Goal: Task Accomplishment & Management: Manage account settings

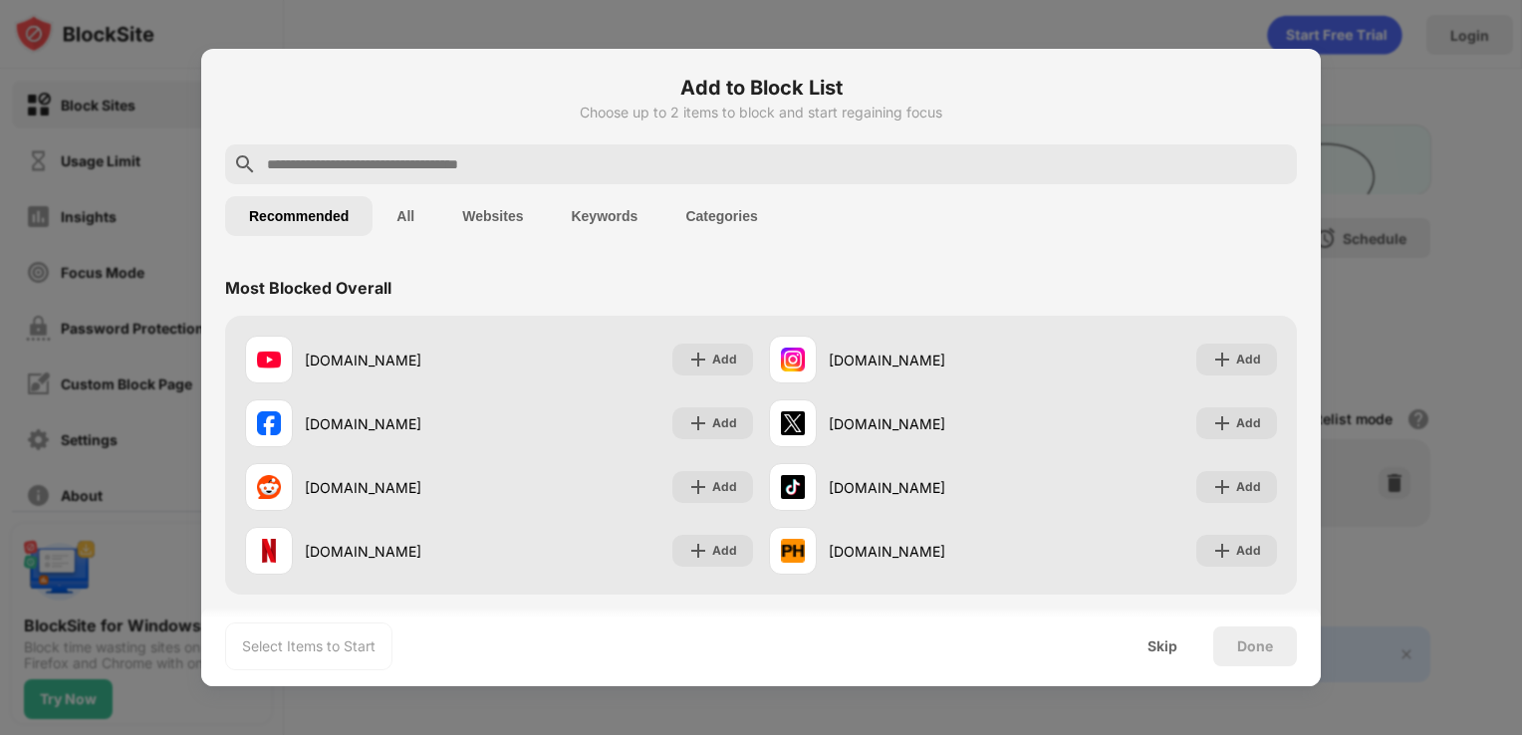
click at [601, 162] on input "text" at bounding box center [777, 164] width 1024 height 24
click at [598, 205] on button "Keywords" at bounding box center [604, 216] width 115 height 40
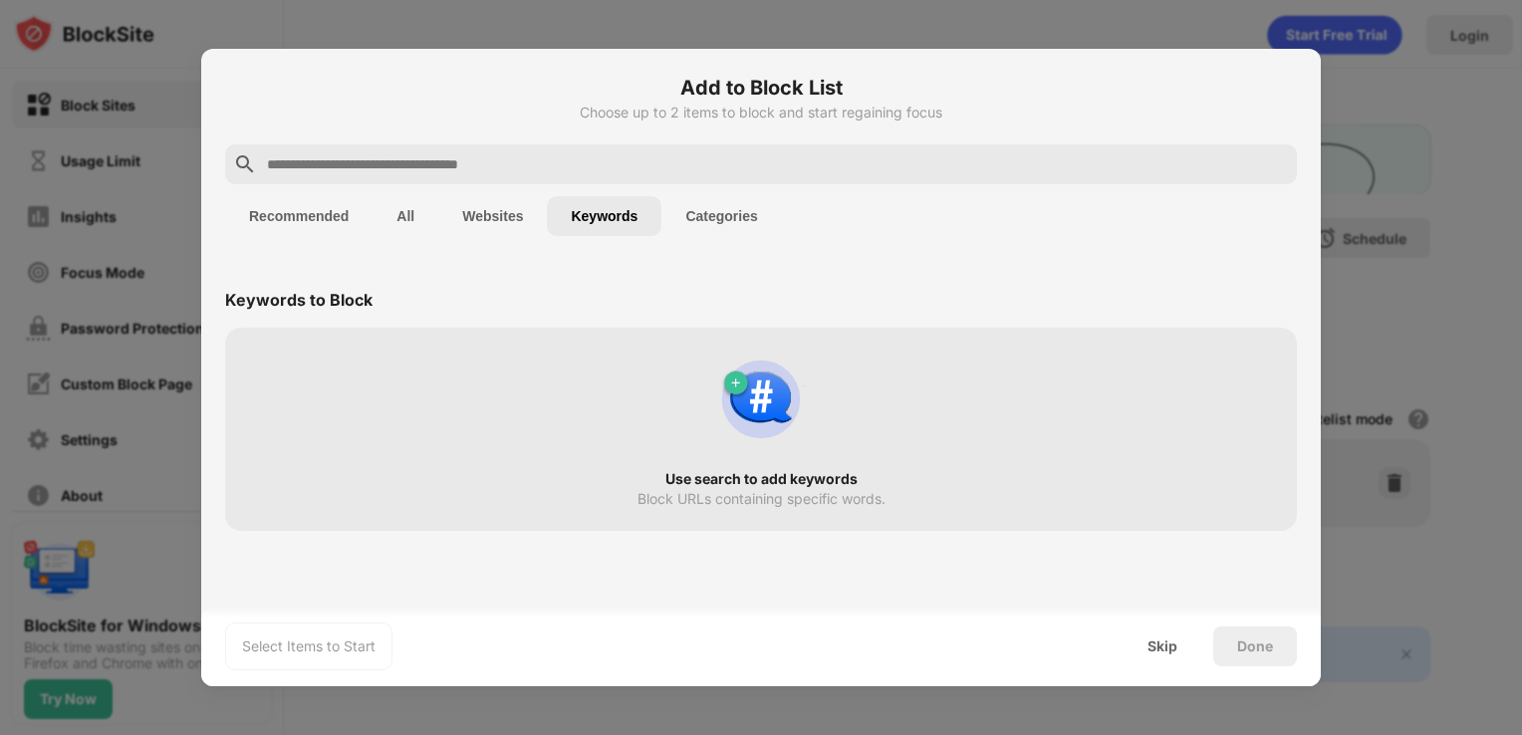
click at [554, 171] on input "text" at bounding box center [777, 164] width 1024 height 24
paste input "**********"
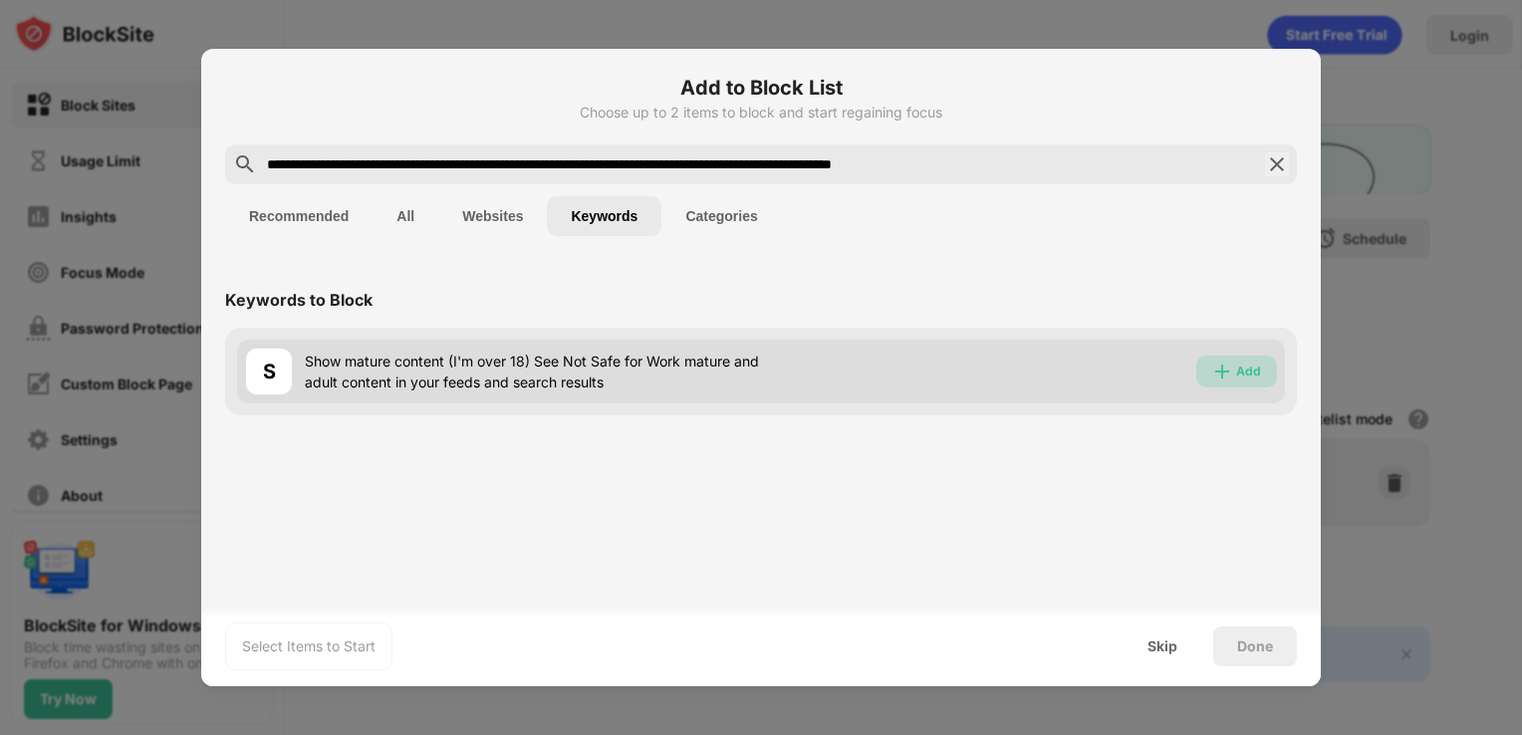
click at [1242, 381] on div "Add" at bounding box center [1248, 372] width 25 height 20
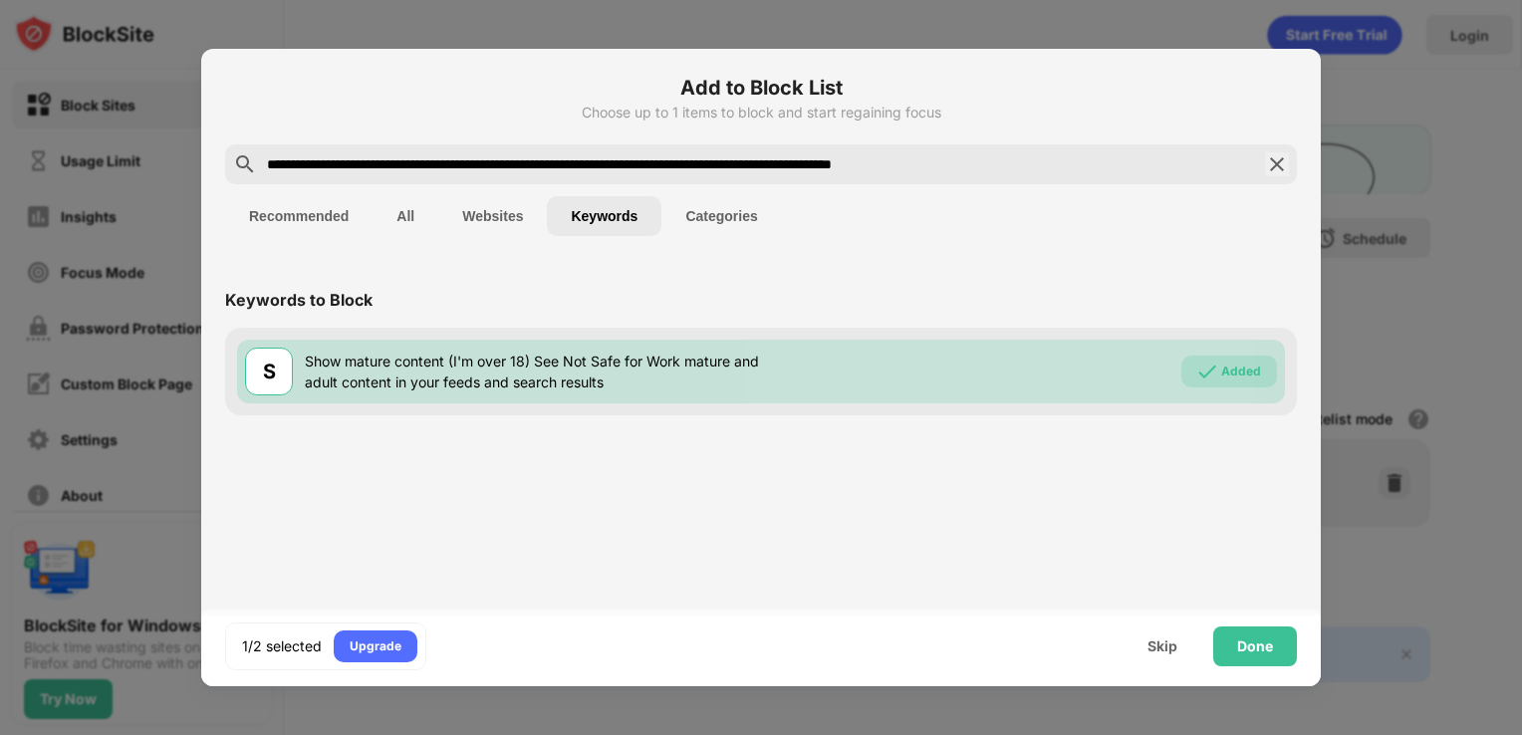
click at [731, 173] on input "**********" at bounding box center [761, 164] width 992 height 24
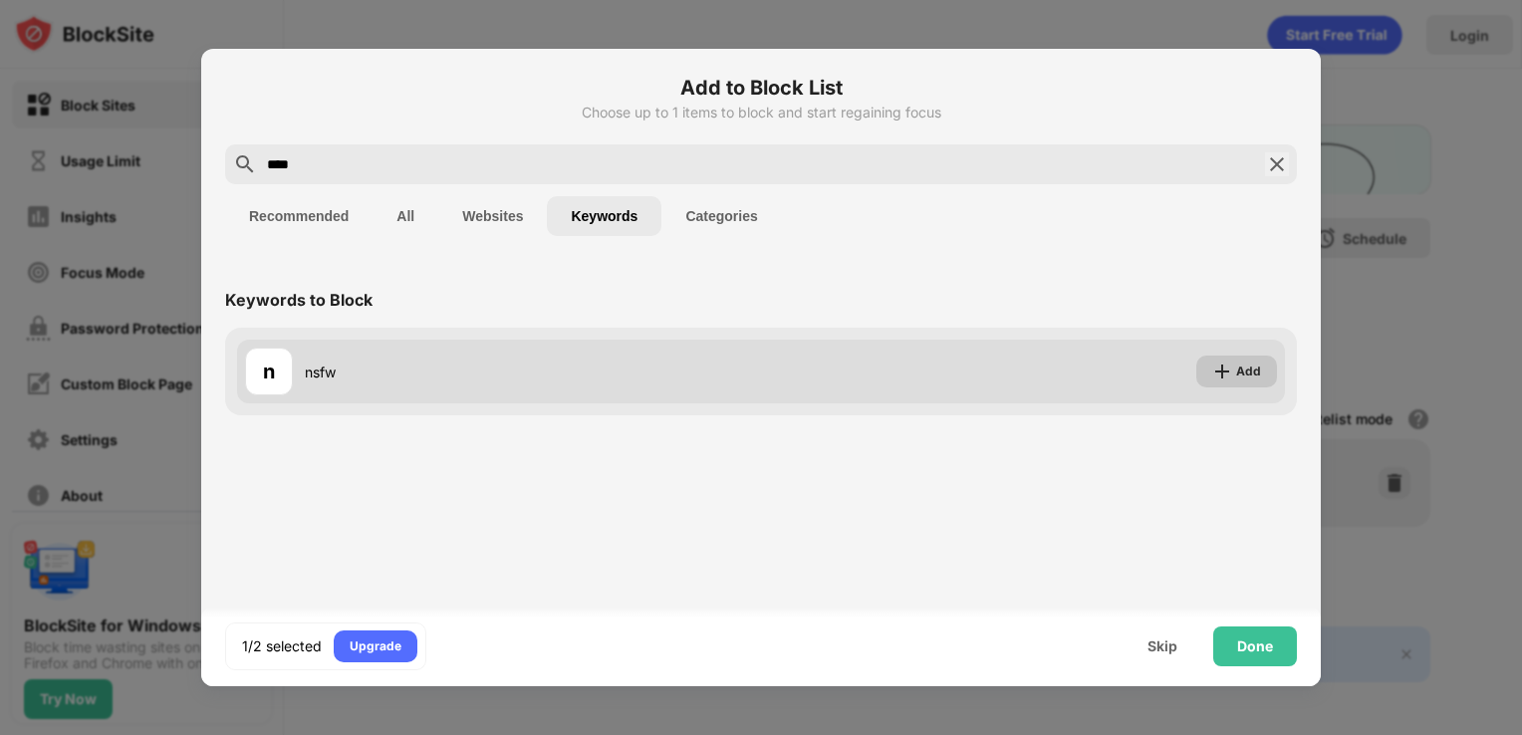
type input "****"
click at [1244, 384] on div "Add" at bounding box center [1236, 372] width 81 height 32
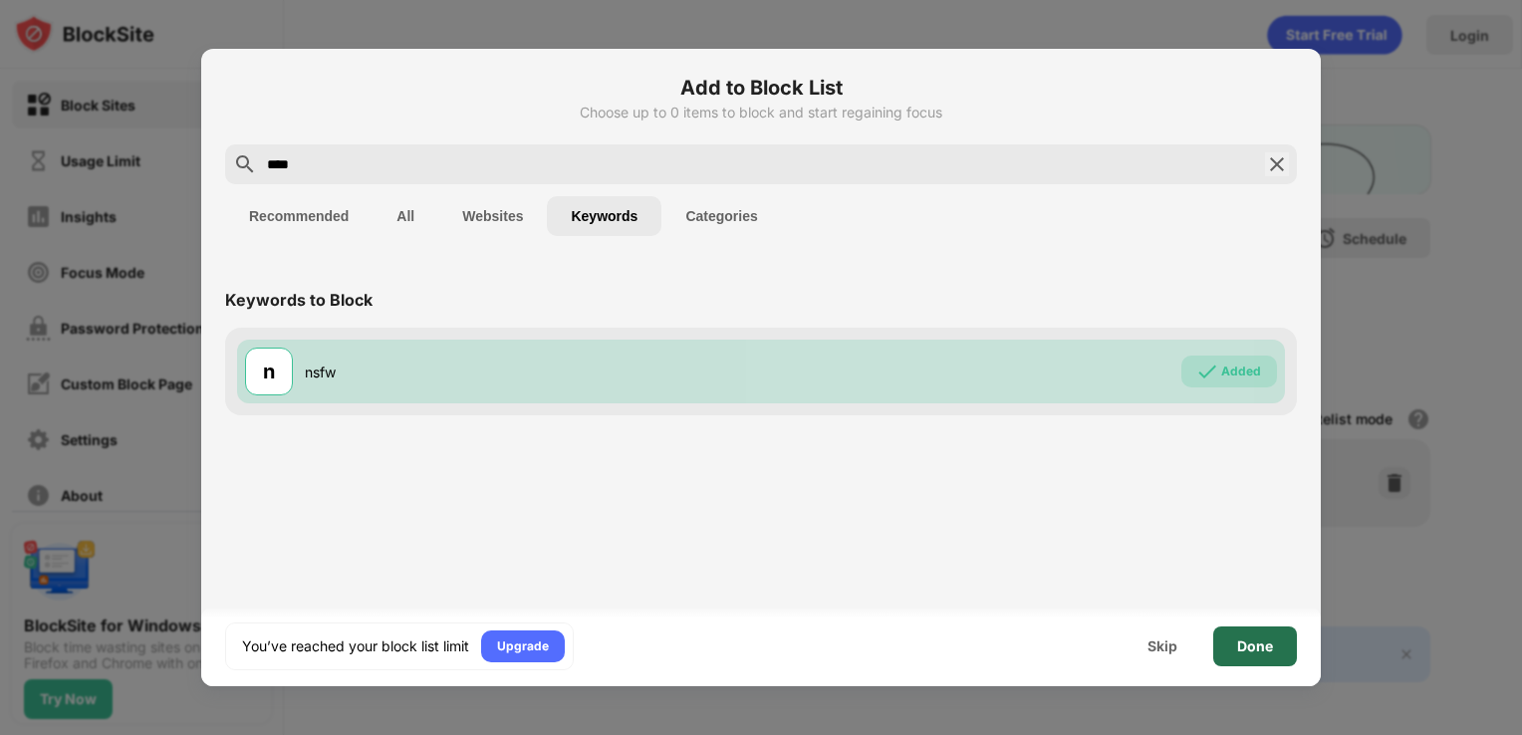
click at [1247, 663] on div "Done" at bounding box center [1255, 647] width 84 height 40
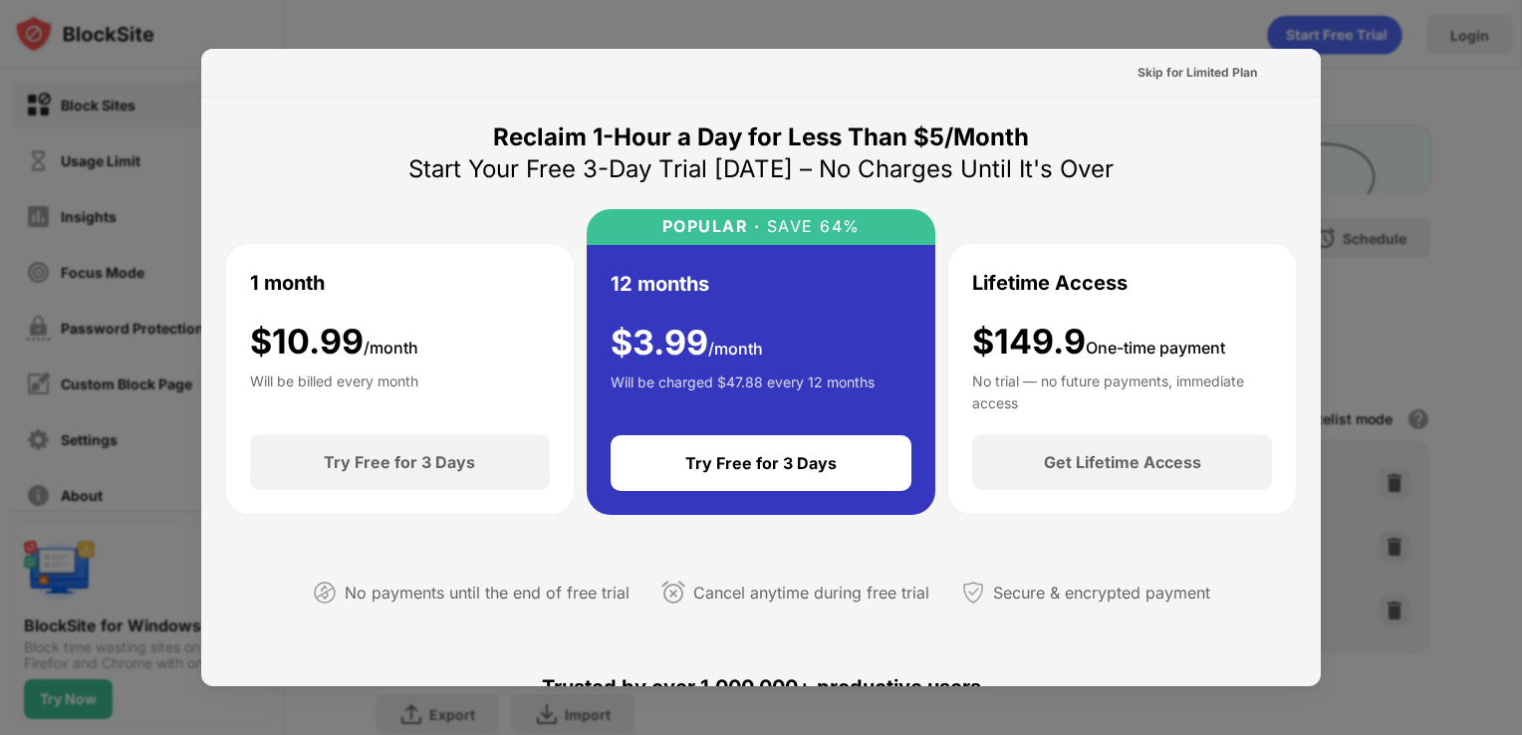
click at [1425, 118] on div at bounding box center [761, 367] width 1522 height 735
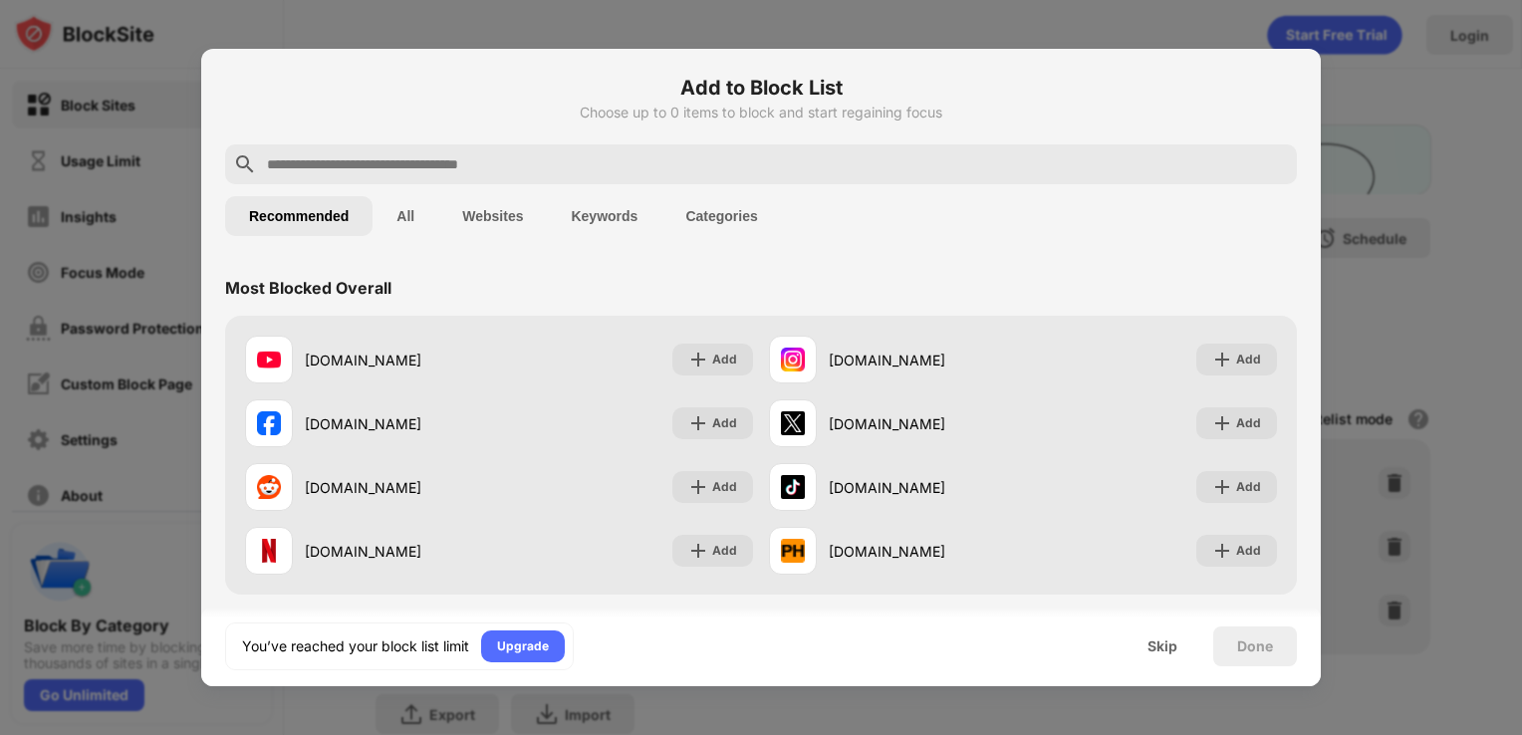
click at [1359, 133] on div at bounding box center [761, 367] width 1522 height 735
click at [1157, 647] on div "Skip" at bounding box center [1163, 647] width 30 height 16
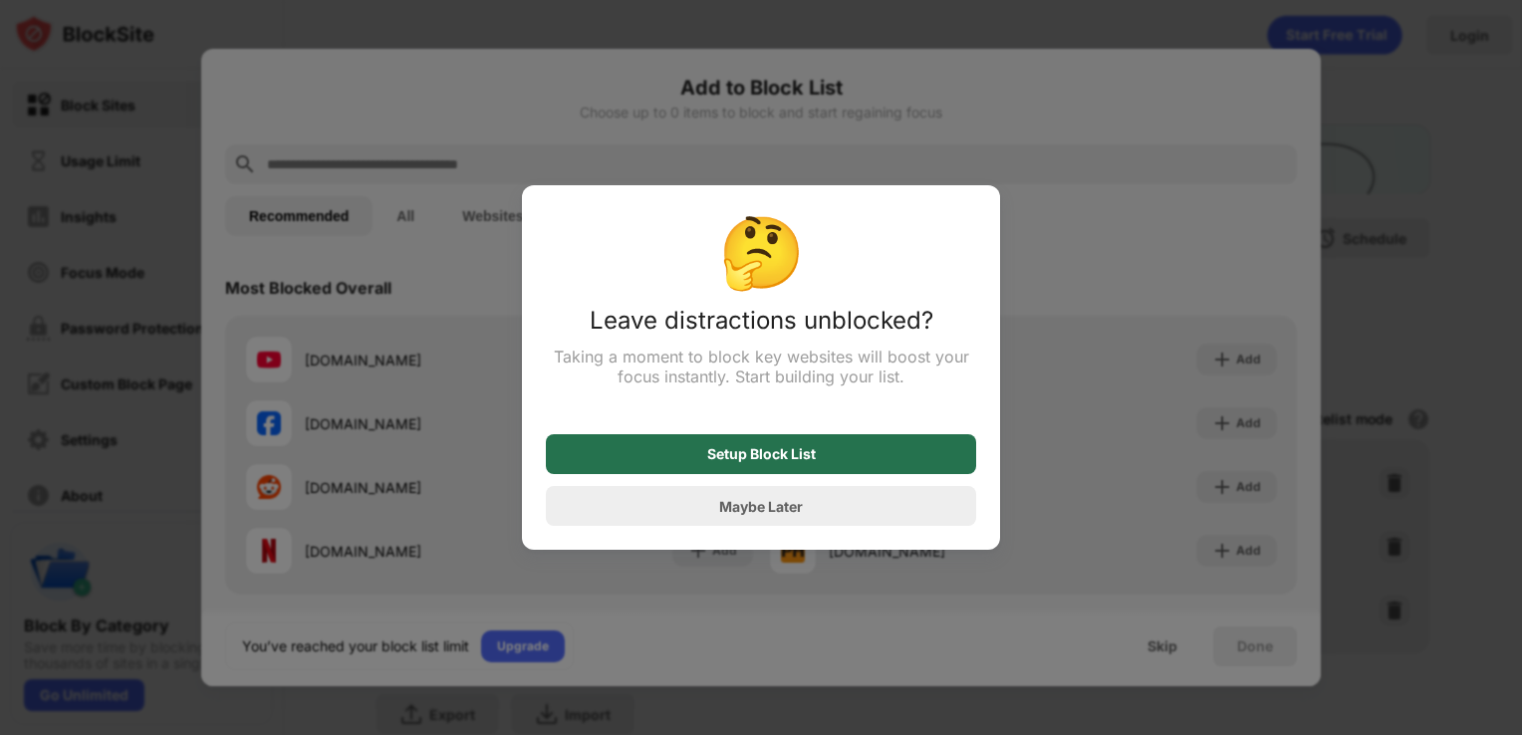
click at [771, 445] on div "Setup Block List" at bounding box center [761, 454] width 430 height 40
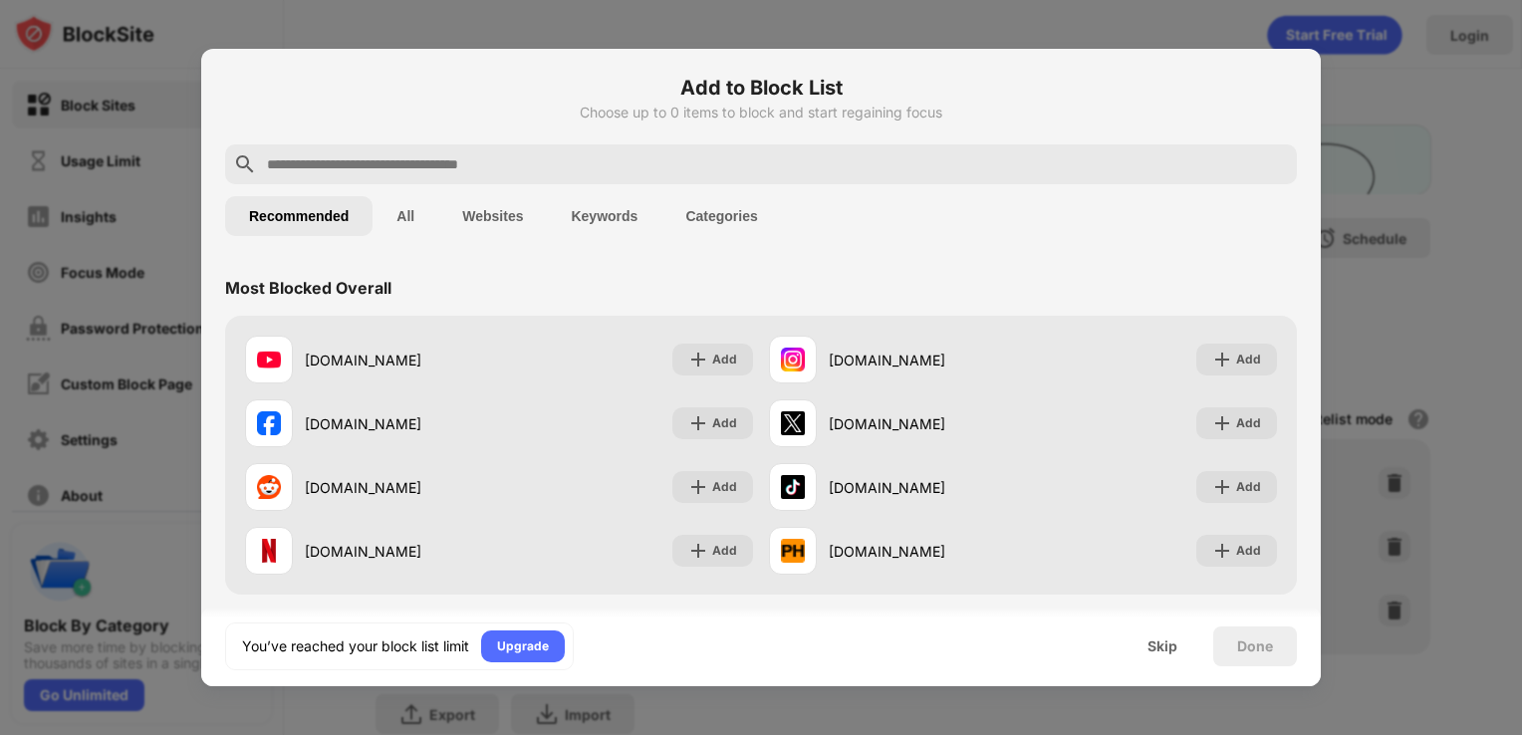
click at [490, 229] on button "Websites" at bounding box center [492, 216] width 109 height 40
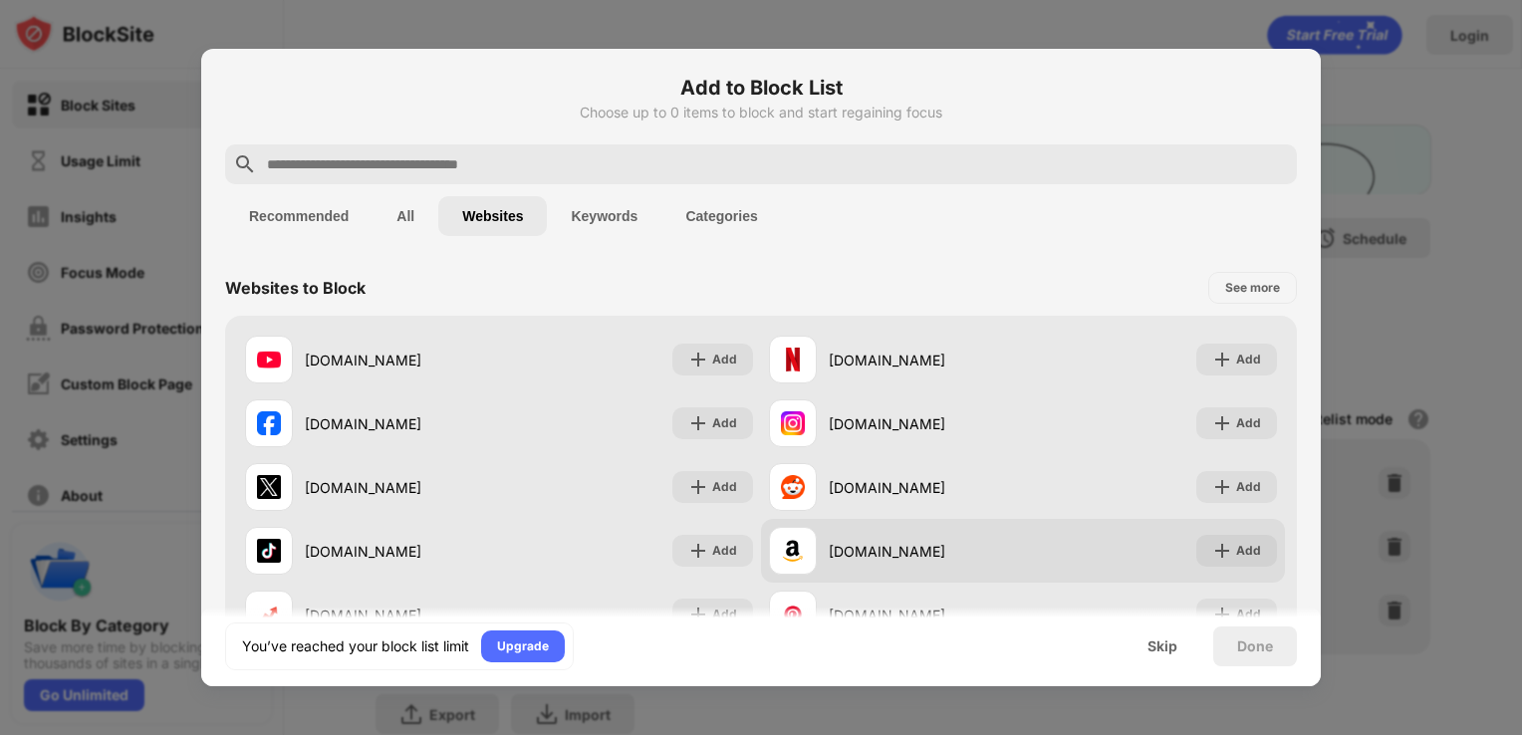
click at [1085, 559] on div "amazon.com Add" at bounding box center [1023, 551] width 524 height 64
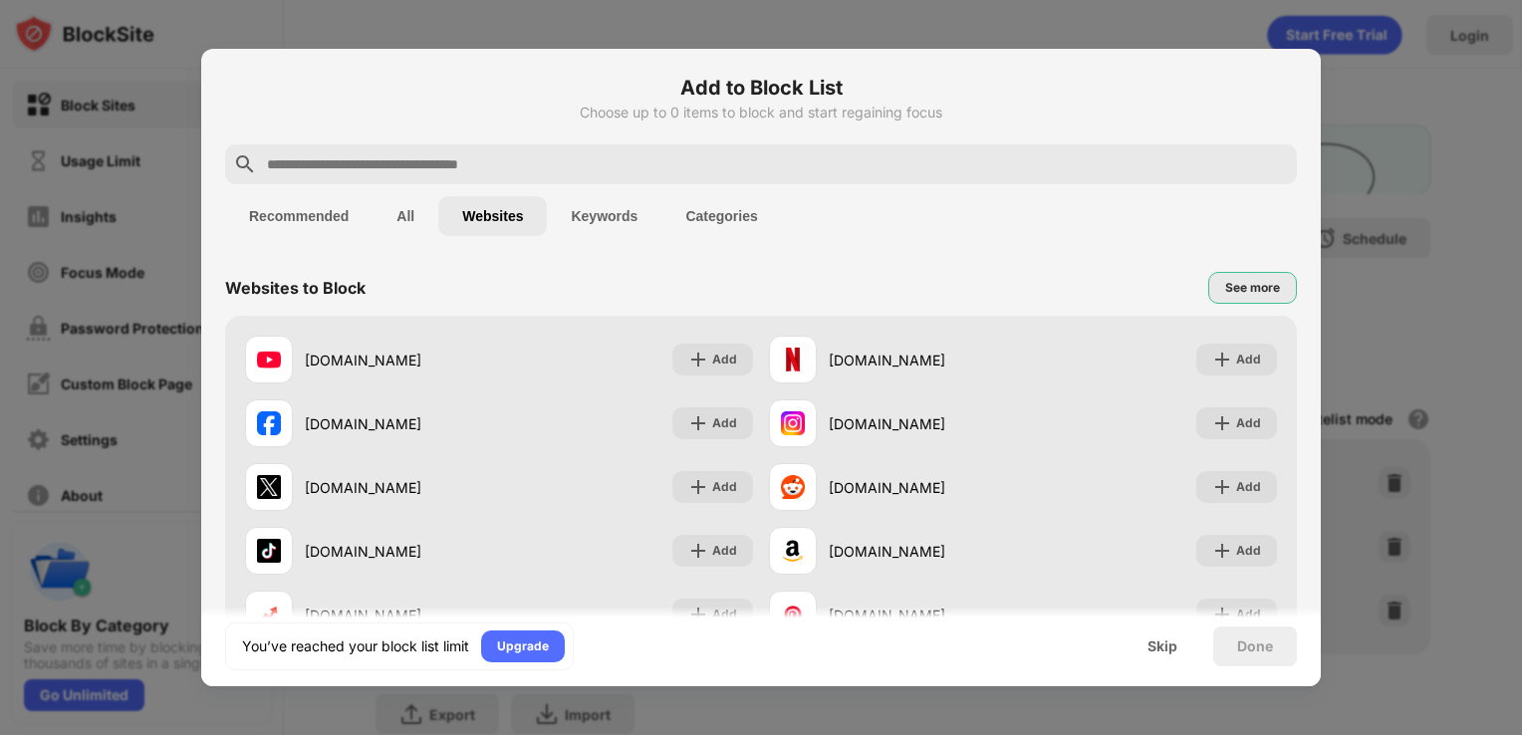
click at [1237, 285] on div "See more" at bounding box center [1252, 288] width 55 height 20
click at [1196, 613] on div "You’ve reached your block list limit Upgrade Skip Done" at bounding box center [761, 647] width 1120 height 80
click at [1206, 612] on div "You’ve reached your block list limit Upgrade Skip Done" at bounding box center [761, 647] width 1120 height 80
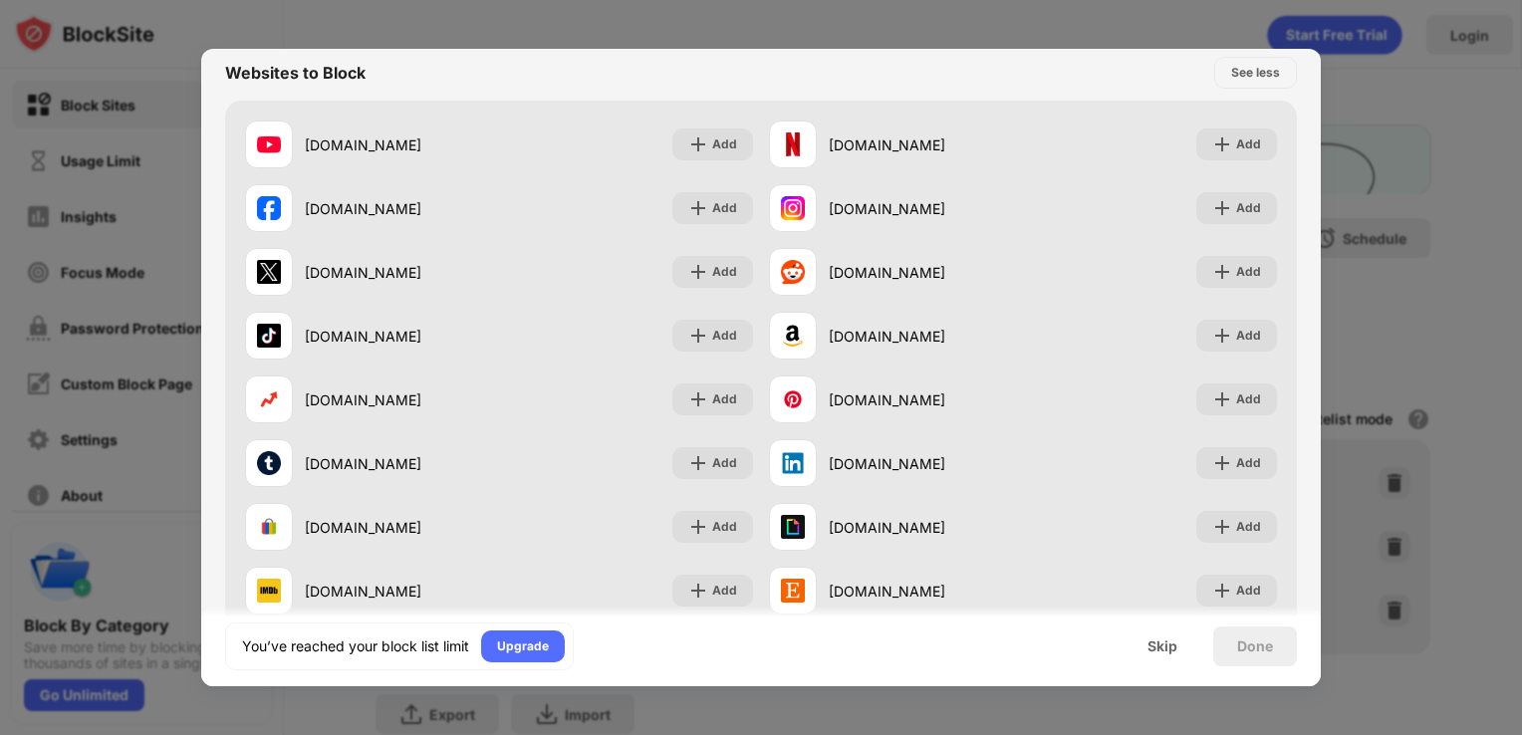
scroll to position [219, 0]
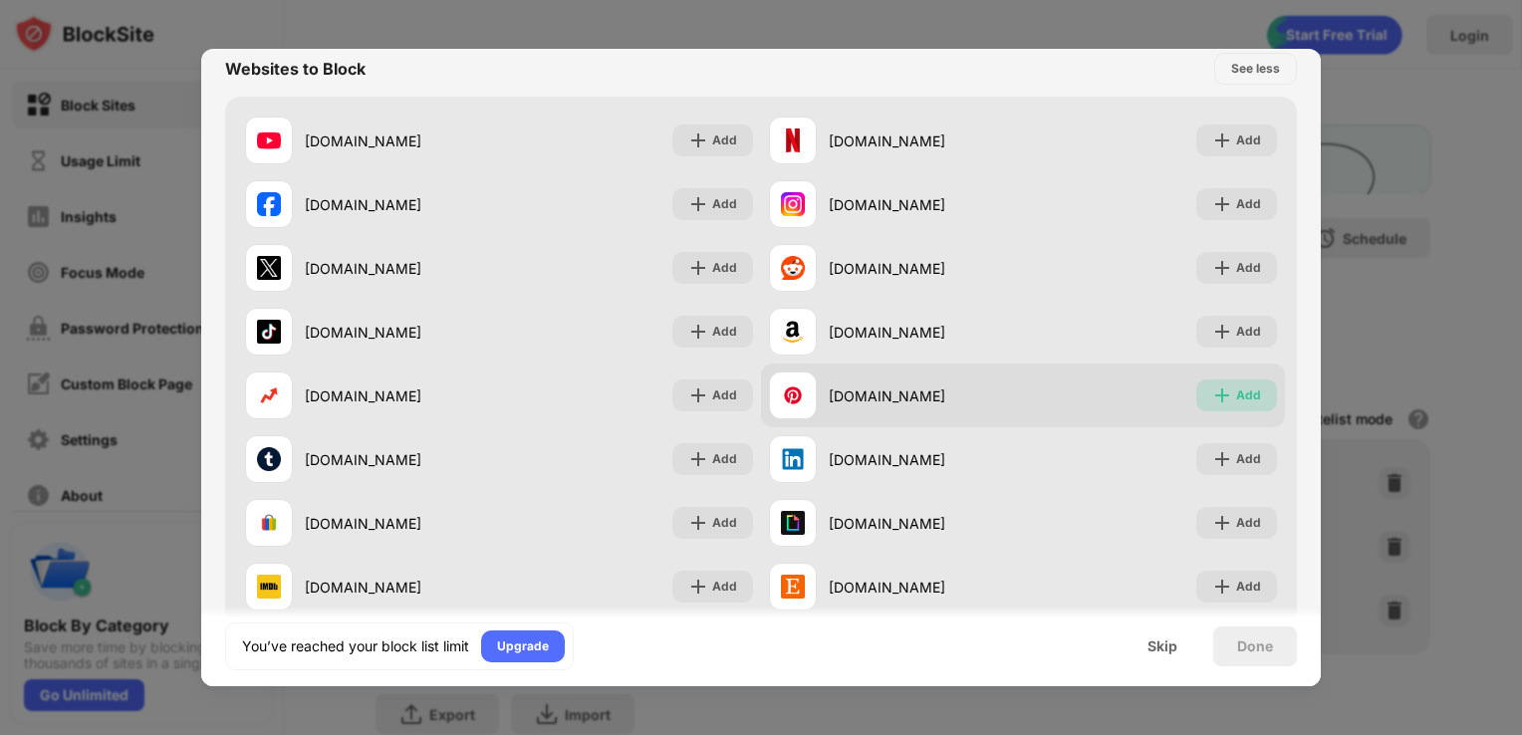
click at [1236, 395] on div "Add" at bounding box center [1248, 396] width 25 height 20
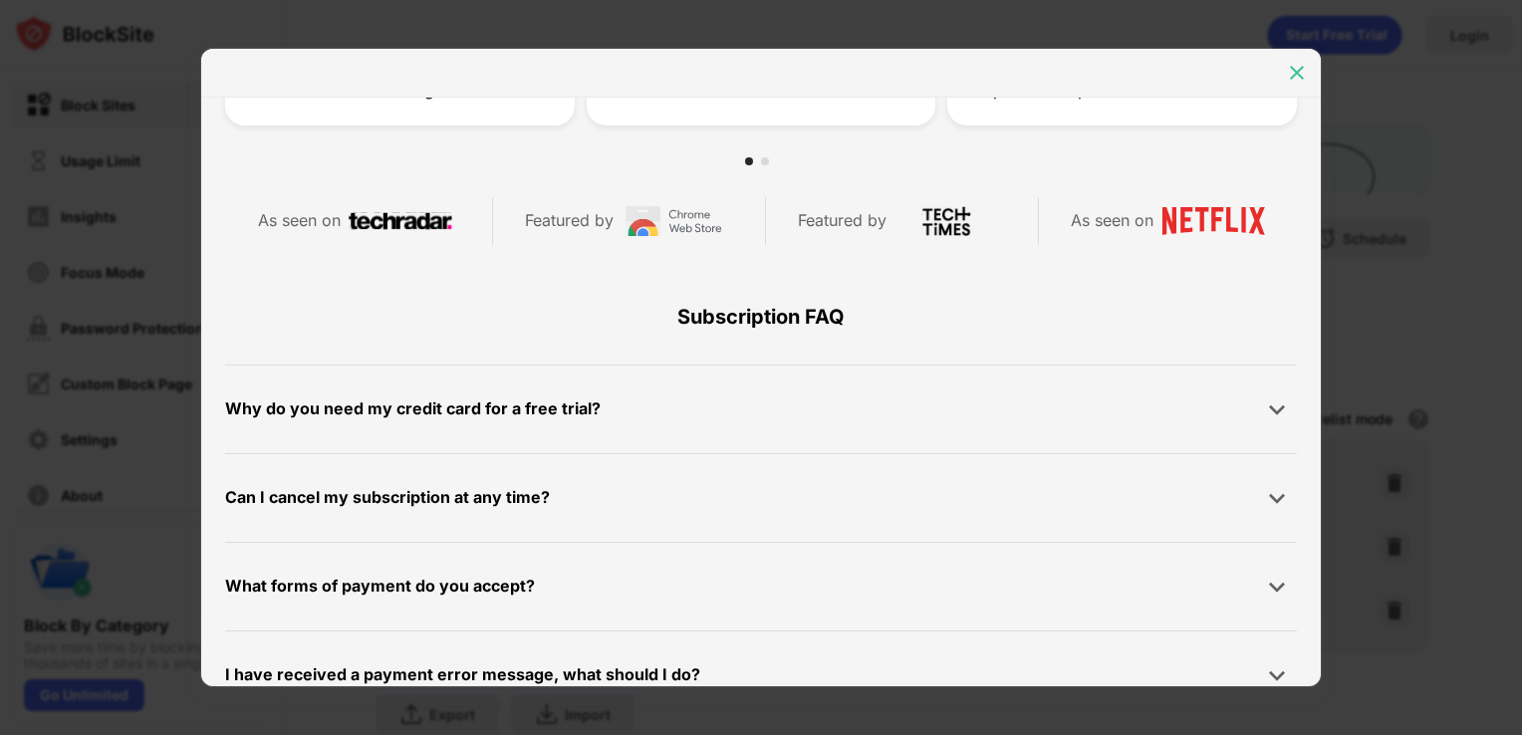
click at [1301, 66] on img at bounding box center [1297, 73] width 20 height 20
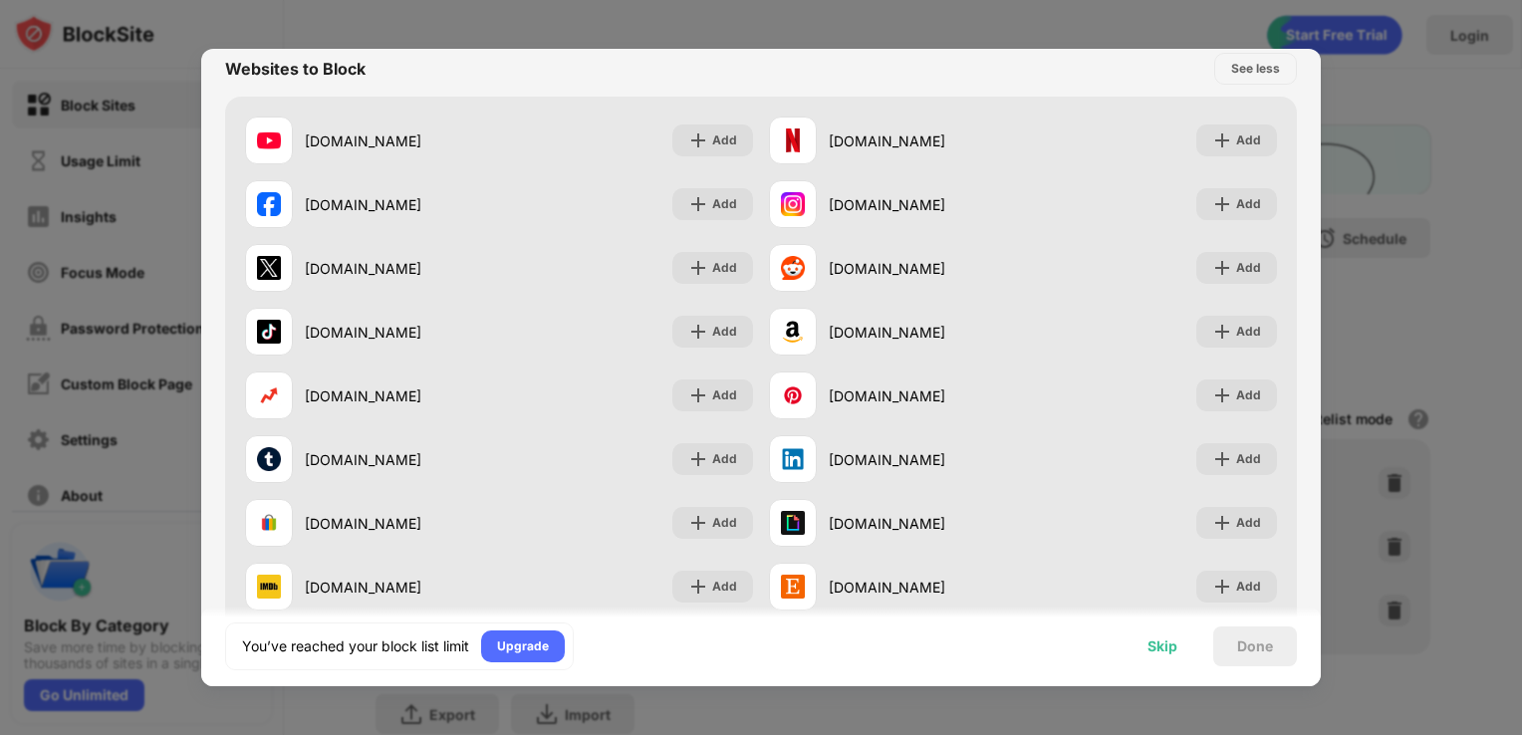
click at [1150, 654] on div "Skip" at bounding box center [1163, 647] width 78 height 40
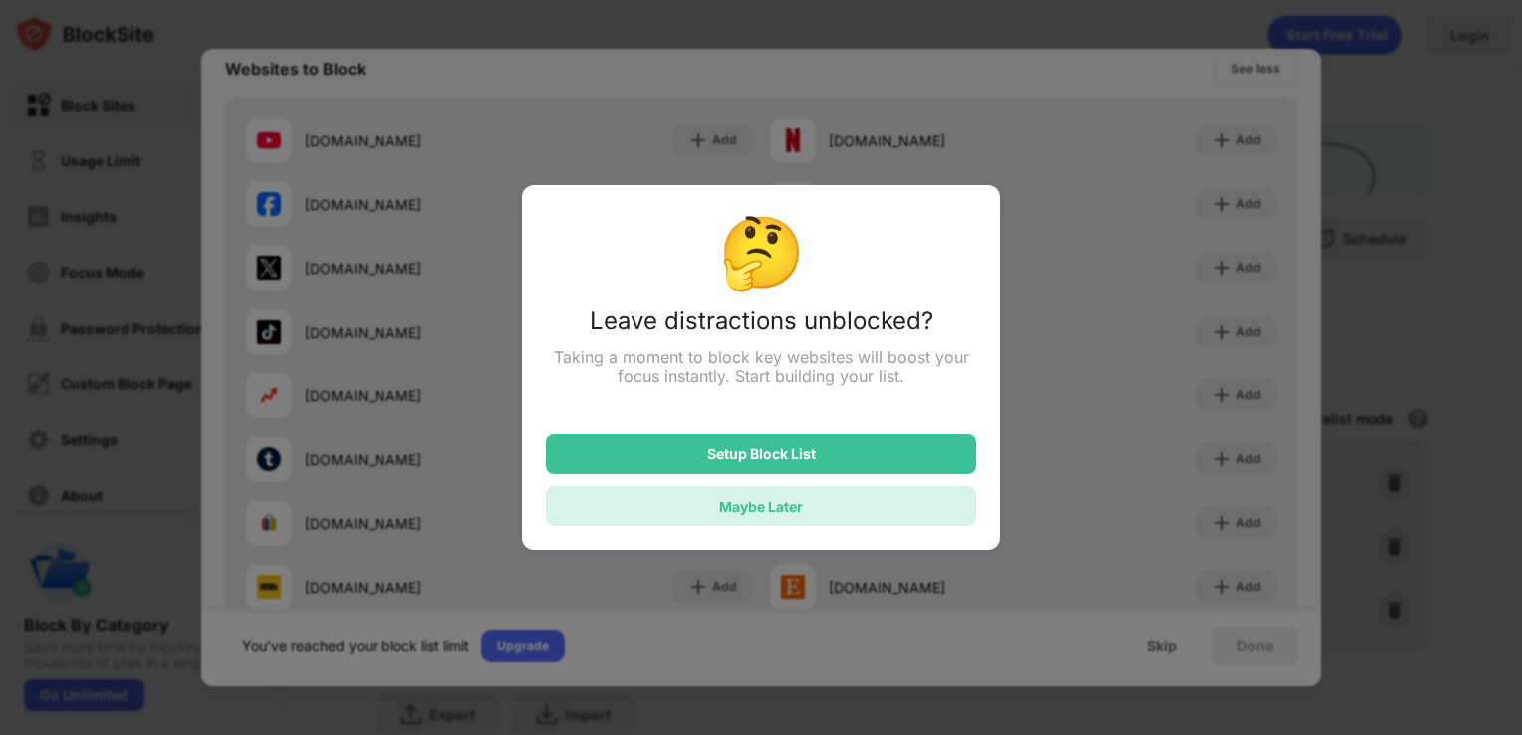
click at [794, 506] on div "Maybe Later" at bounding box center [761, 506] width 84 height 17
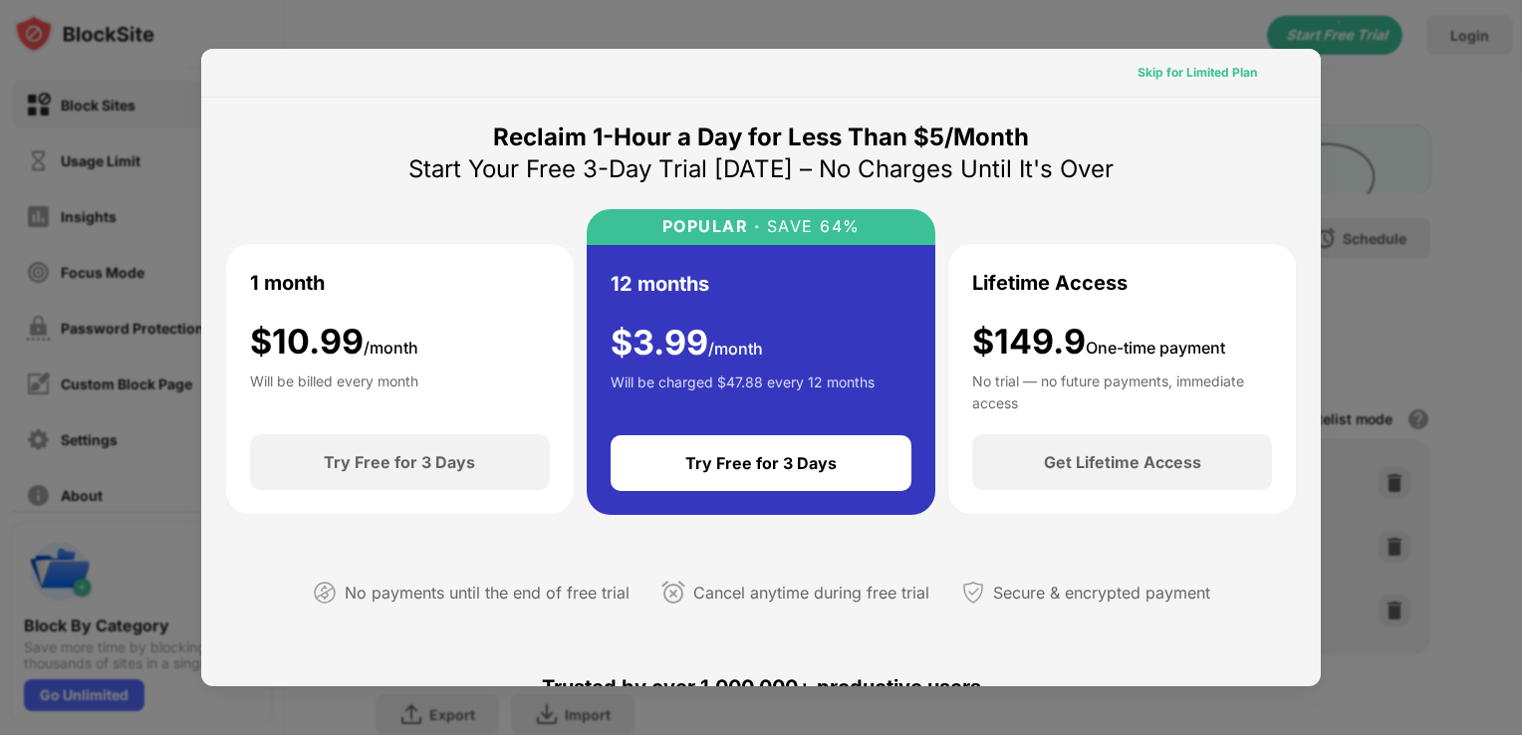
click at [1210, 69] on div "Skip for Limited Plan" at bounding box center [1198, 73] width 120 height 20
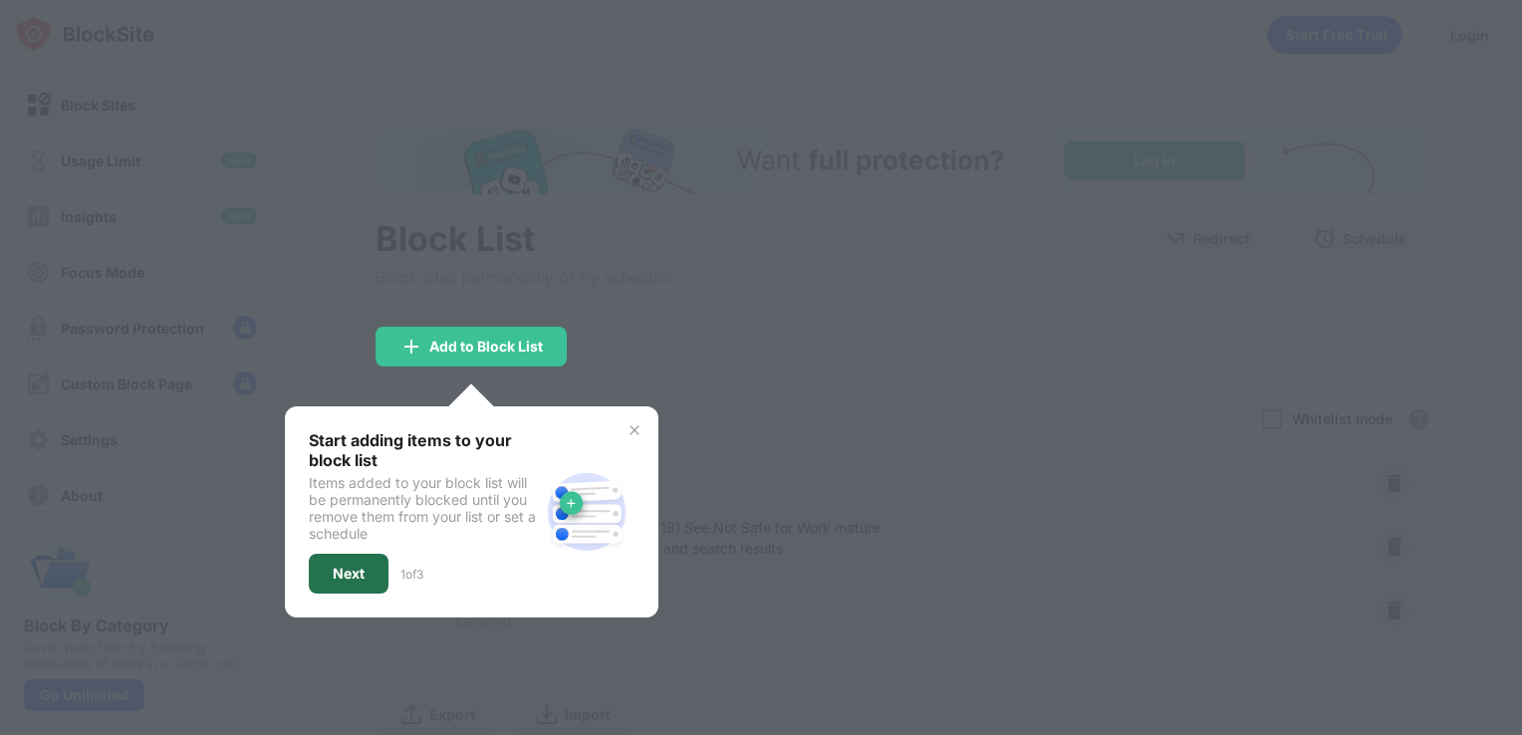
click at [341, 579] on div "Next" at bounding box center [349, 574] width 80 height 40
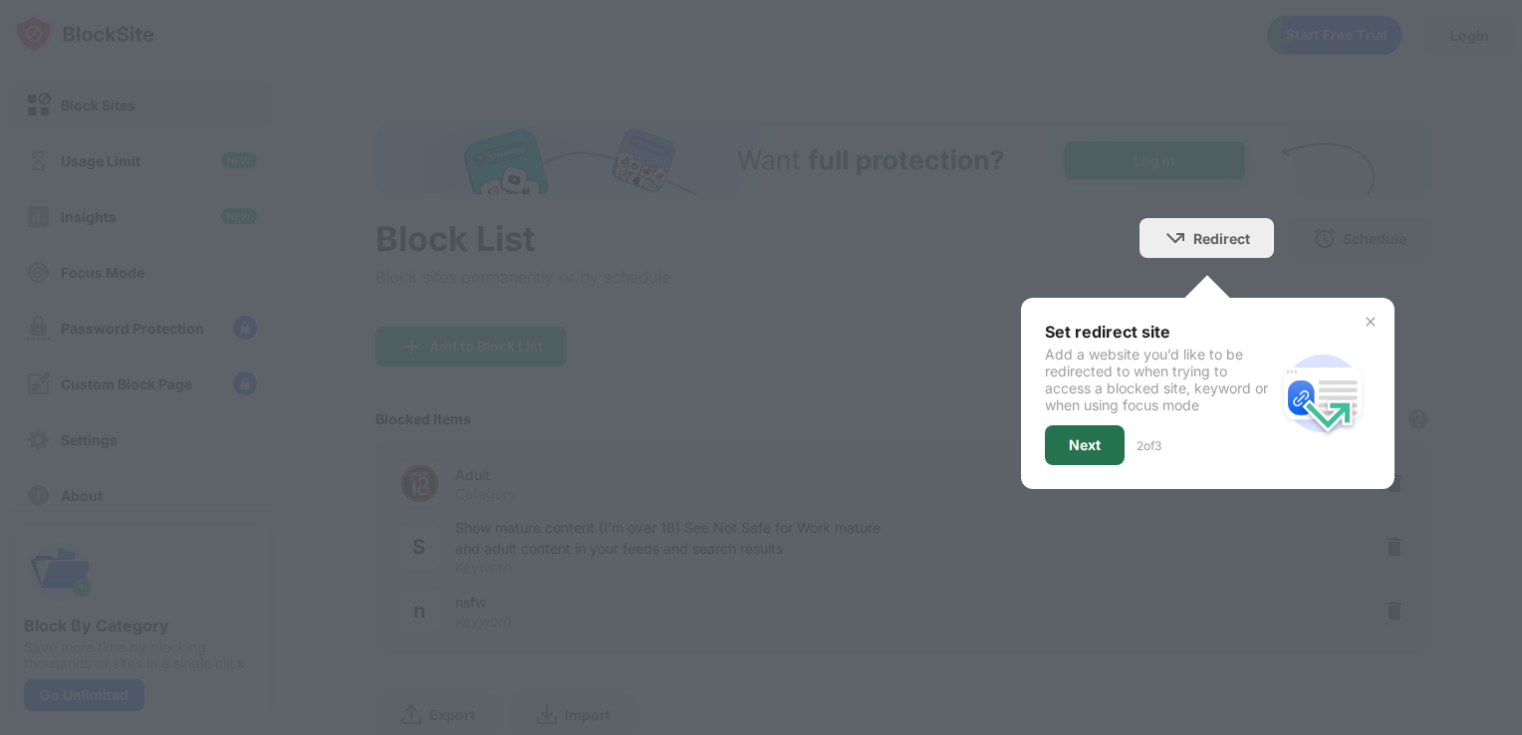
click at [1077, 437] on div "Next" at bounding box center [1085, 445] width 32 height 16
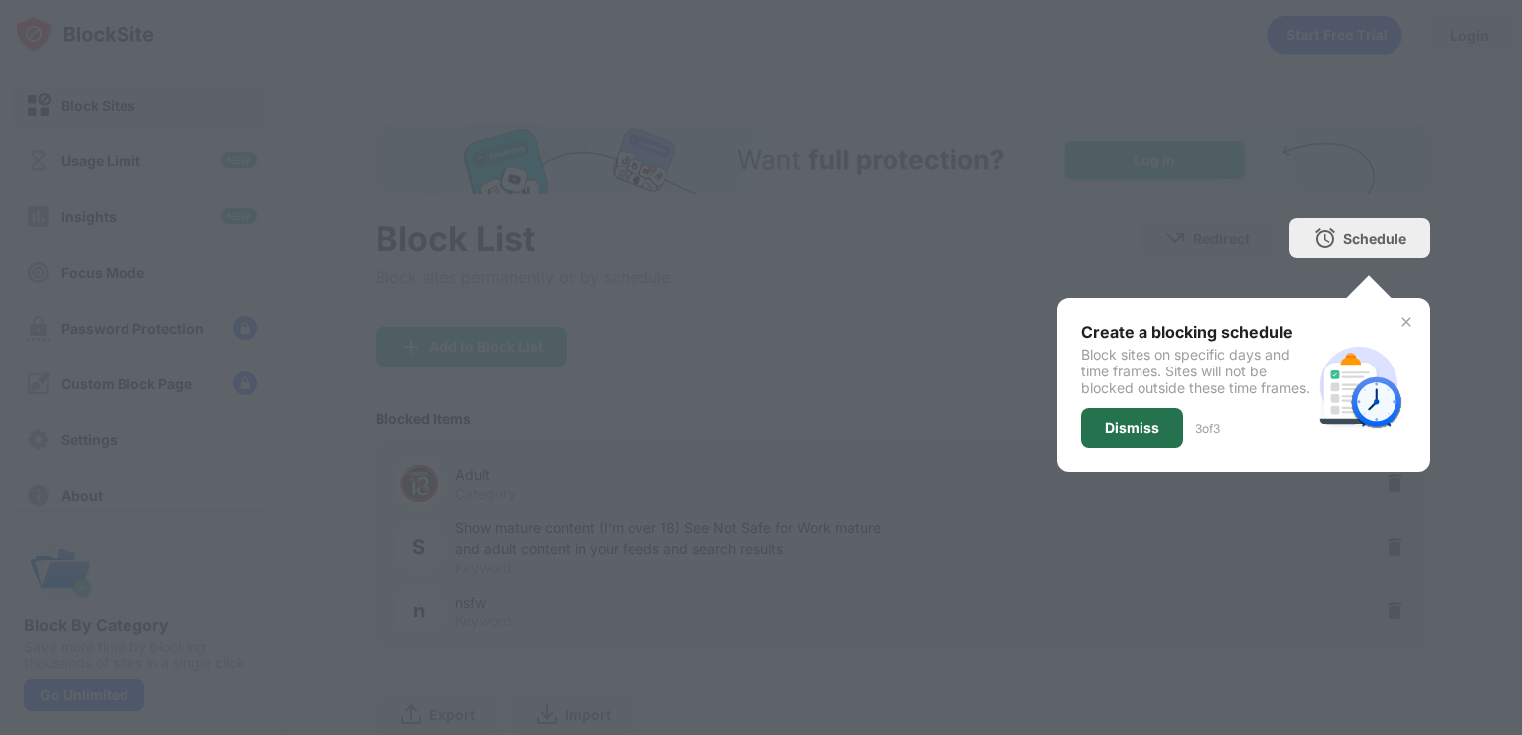
click at [1107, 448] on div "Dismiss" at bounding box center [1132, 428] width 103 height 40
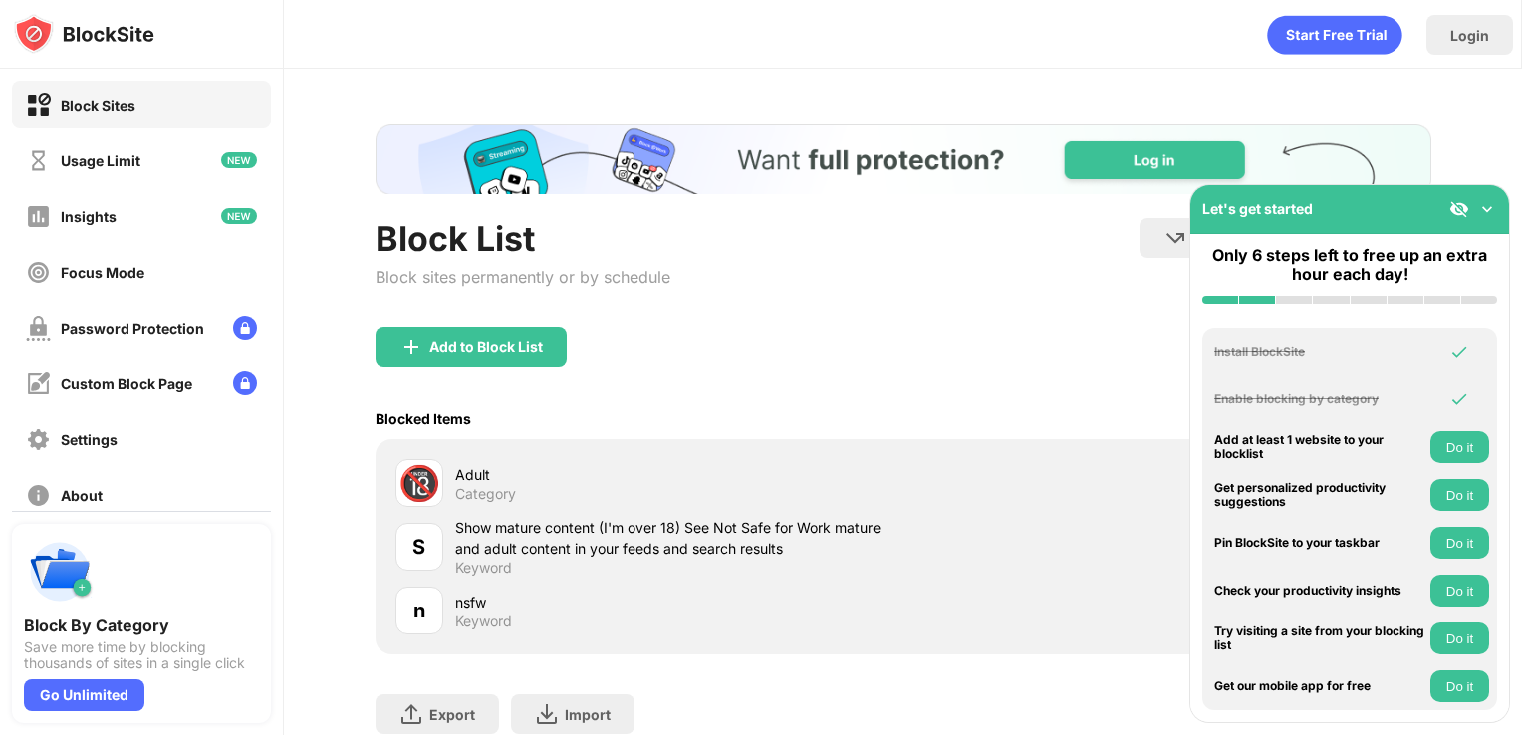
click at [1484, 208] on img at bounding box center [1487, 209] width 20 height 20
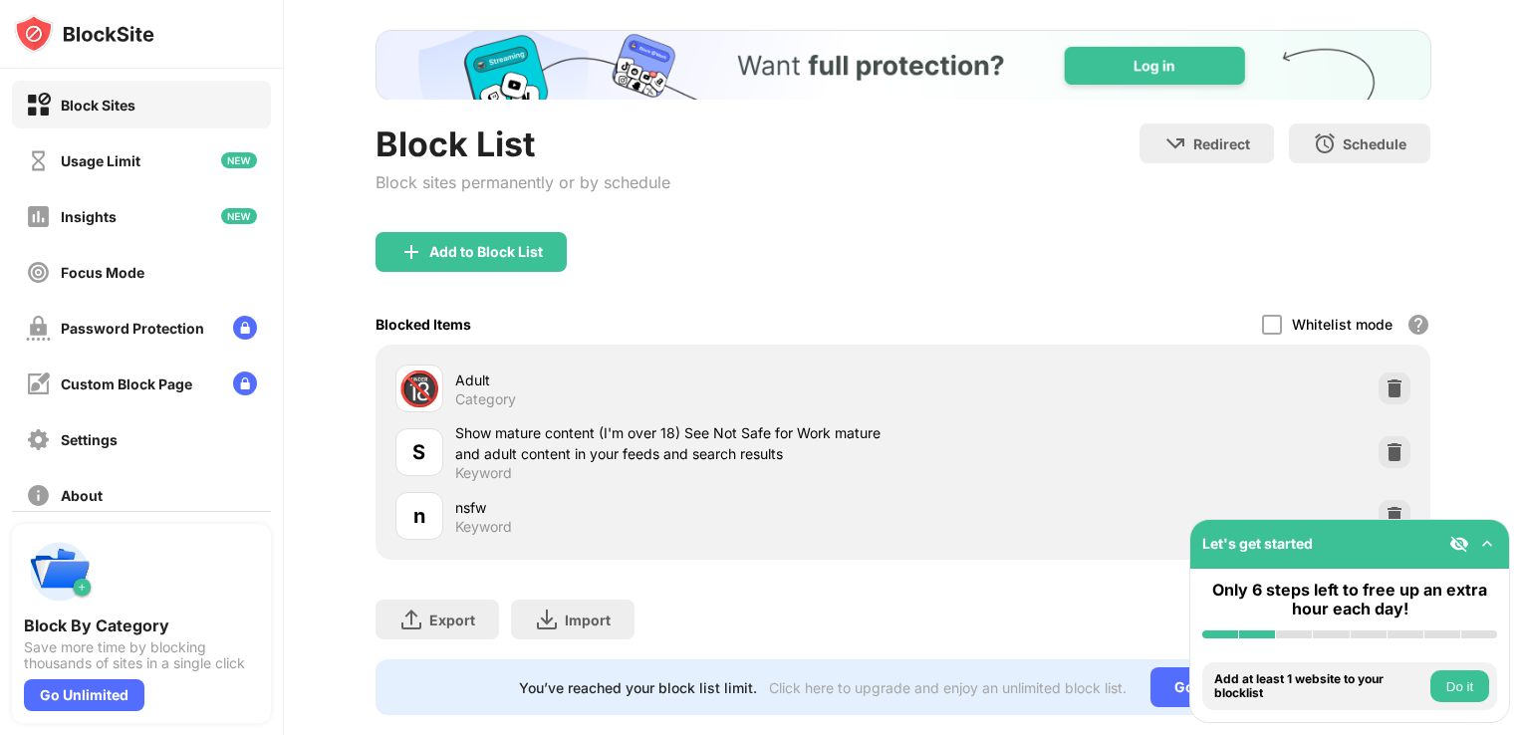
scroll to position [143, 0]
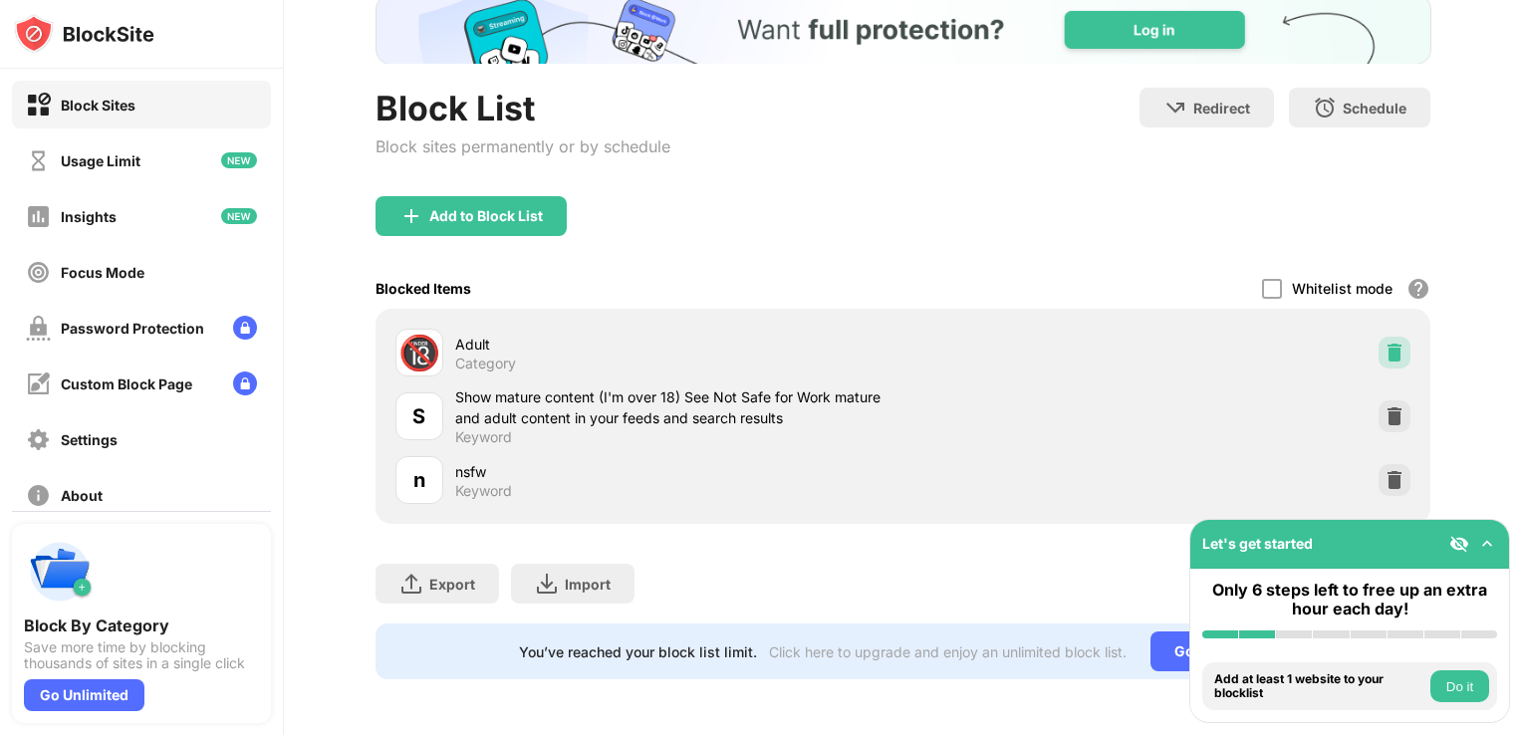
click at [1391, 338] on div at bounding box center [1395, 353] width 32 height 32
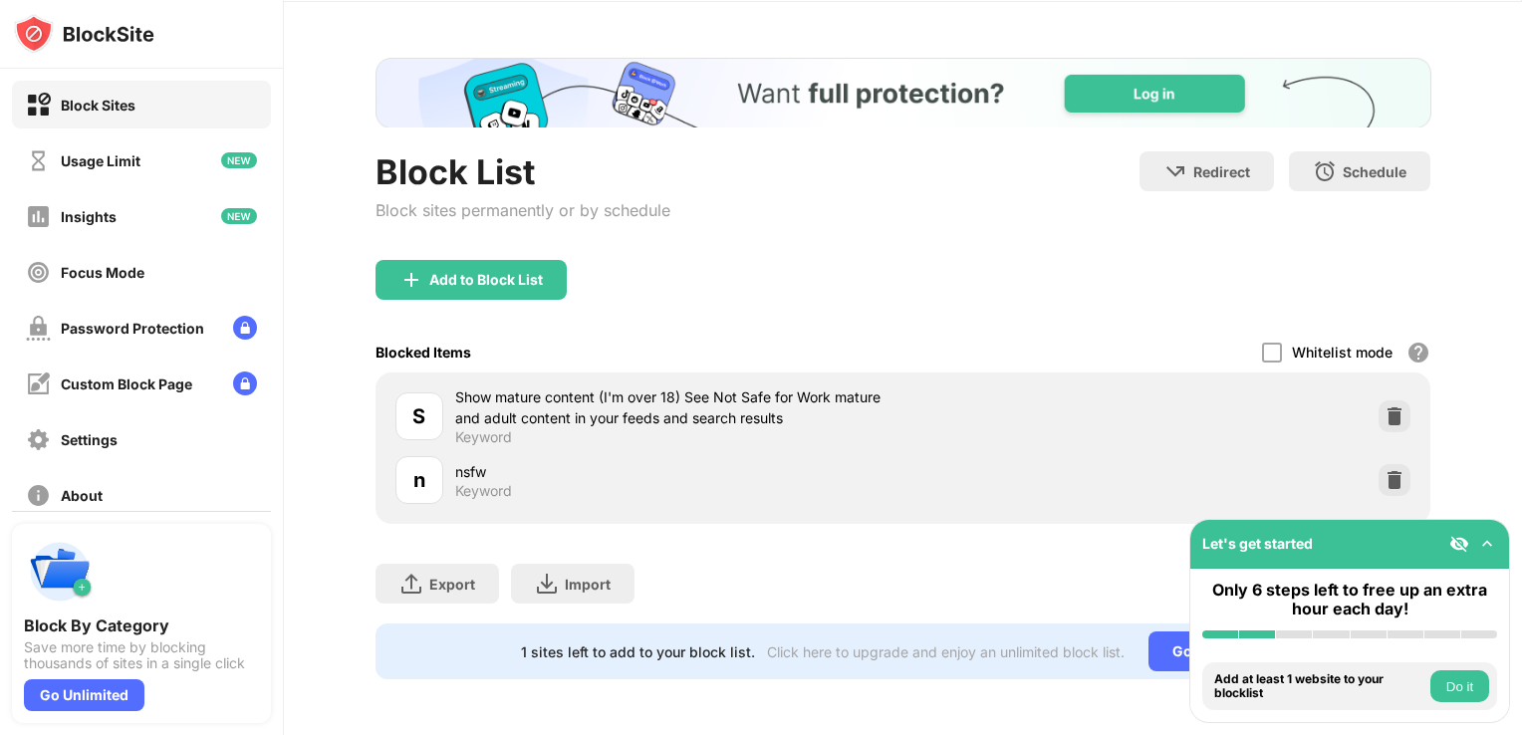
click at [1407, 341] on div "Block all websites except for those in your whitelist. Whitelist Mode only work…" at bounding box center [1419, 353] width 24 height 24
click at [1391, 400] on div at bounding box center [1395, 416] width 32 height 32
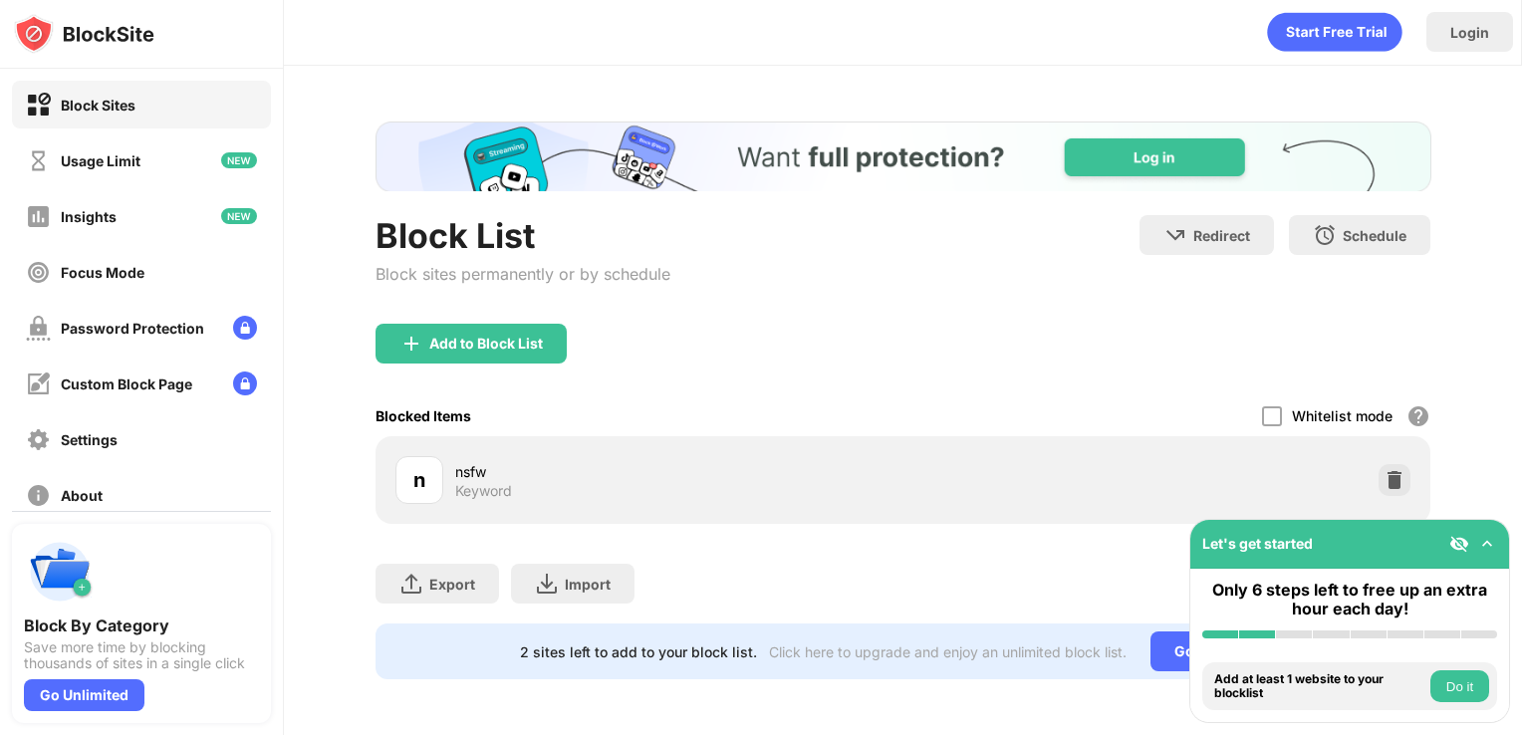
scroll to position [16, 0]
click at [1391, 395] on div "Whitelist mode Block all websites except for those in your whitelist. Whitelist…" at bounding box center [1346, 415] width 168 height 41
click at [1385, 470] on img at bounding box center [1395, 480] width 20 height 20
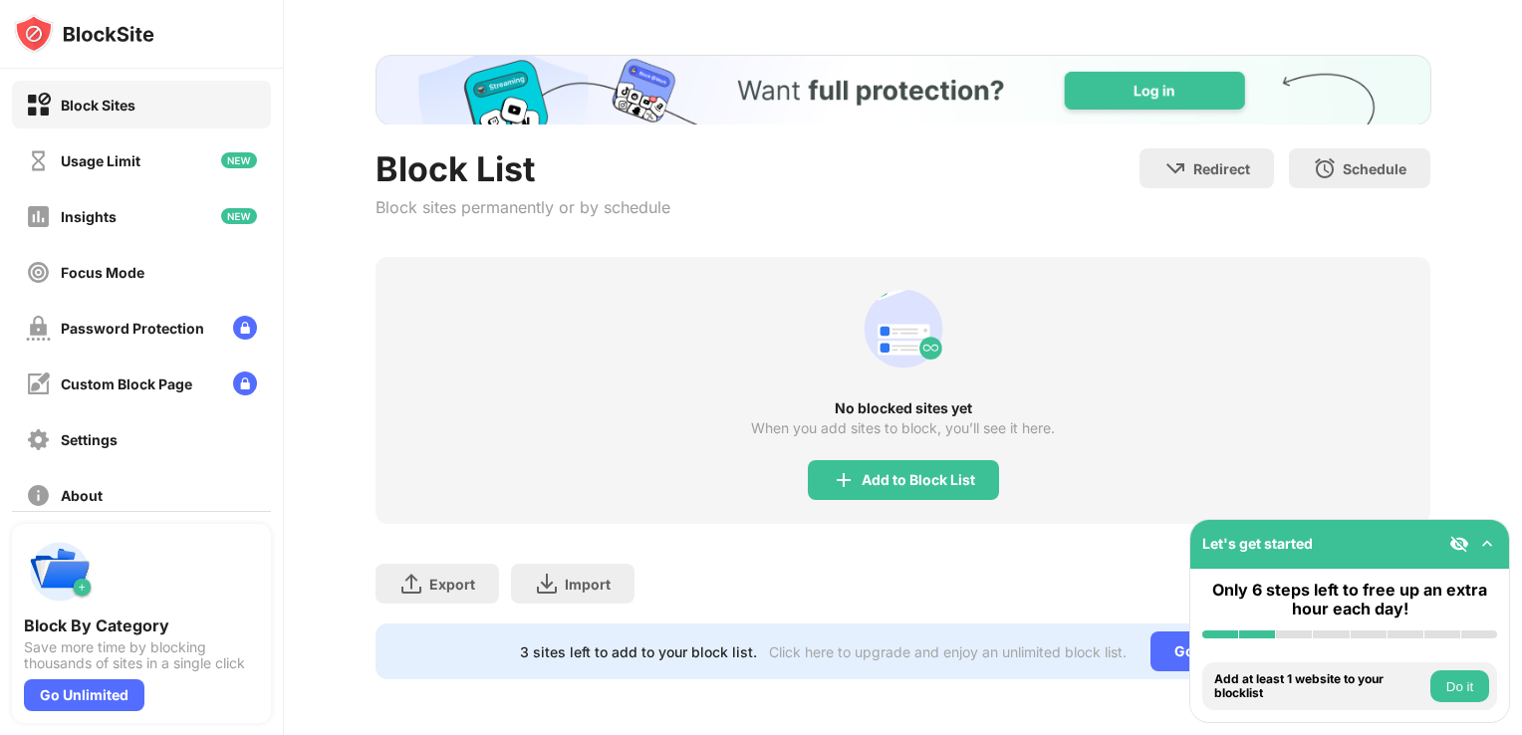
scroll to position [0, 0]
